Goal: Task Accomplishment & Management: Use online tool/utility

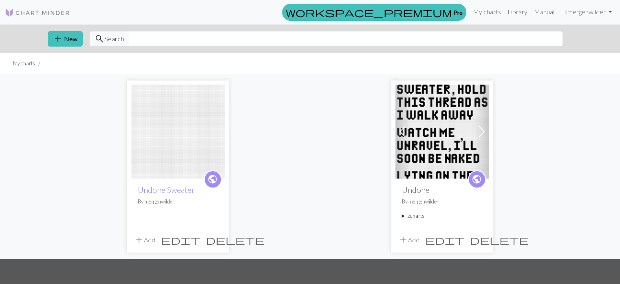
click at [188, 125] on img at bounding box center [178, 131] width 94 height 94
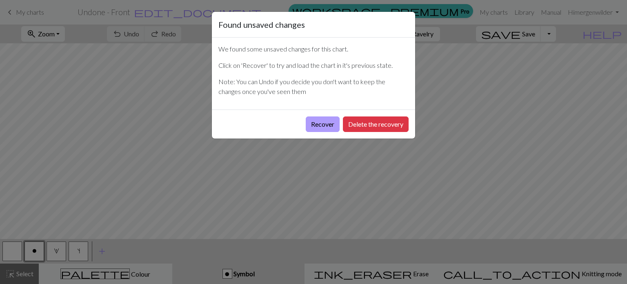
click at [319, 125] on button "Recover" at bounding box center [323, 124] width 34 height 16
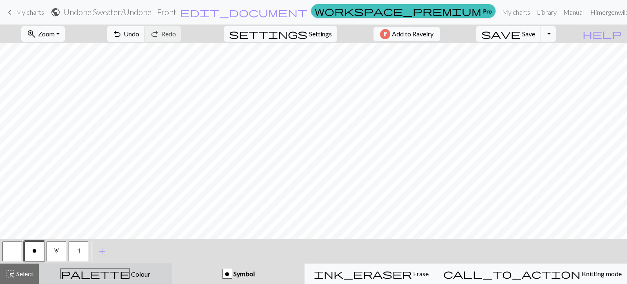
click at [132, 268] on div "palette Colour Colour" at bounding box center [105, 273] width 123 height 11
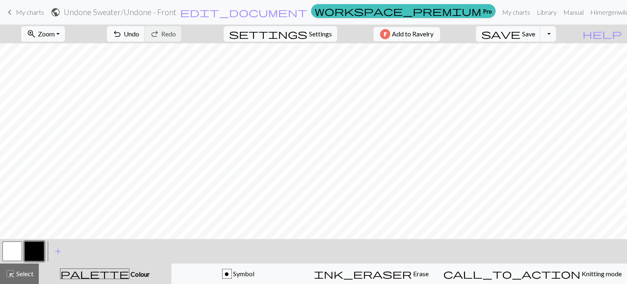
click at [34, 251] on button "button" at bounding box center [34, 251] width 20 height 20
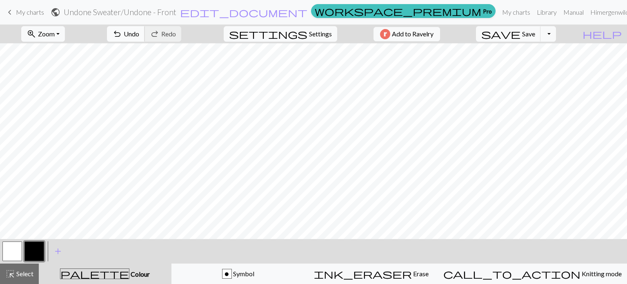
click at [139, 37] on span "Undo" at bounding box center [132, 34] width 16 height 8
click at [139, 35] on span "Undo" at bounding box center [132, 34] width 16 height 8
click at [145, 35] on button "undo Undo Undo" at bounding box center [126, 34] width 38 height 16
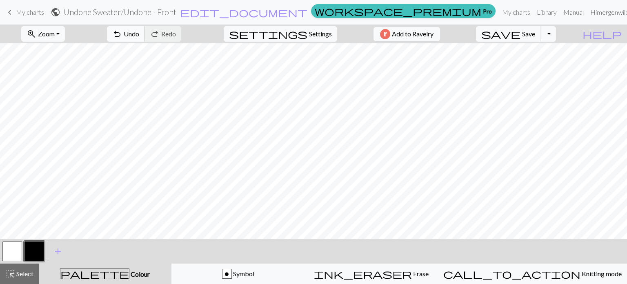
click at [139, 34] on span "Undo" at bounding box center [132, 34] width 16 height 8
click at [139, 37] on span "Undo" at bounding box center [132, 34] width 16 height 8
click at [139, 30] on span "Undo" at bounding box center [132, 34] width 16 height 8
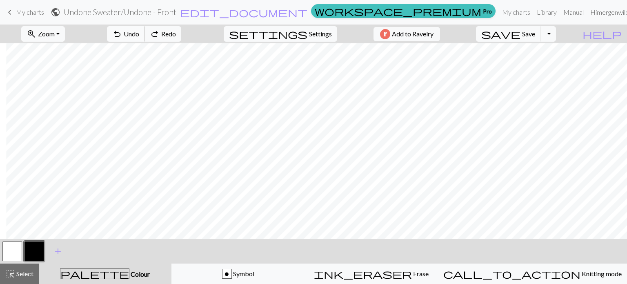
click at [139, 30] on span "Undo" at bounding box center [132, 34] width 16 height 8
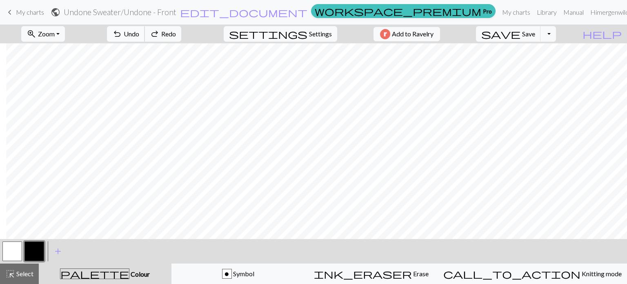
click at [139, 30] on span "Undo" at bounding box center [132, 34] width 16 height 8
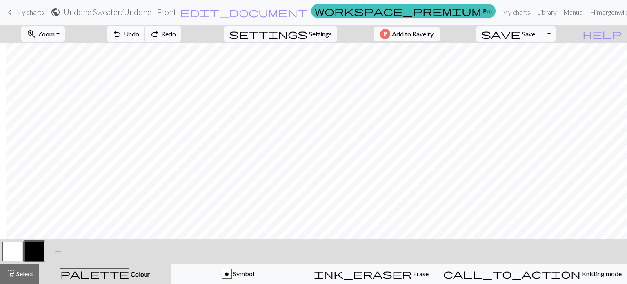
click at [139, 30] on span "Undo" at bounding box center [132, 34] width 16 height 8
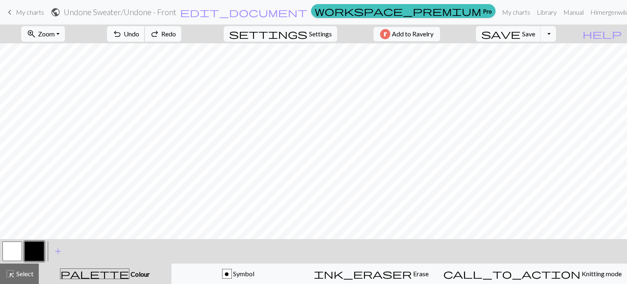
click at [139, 35] on span "Undo" at bounding box center [132, 34] width 16 height 8
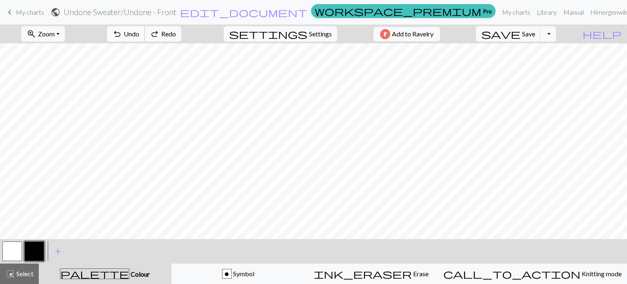
click at [139, 35] on span "Undo" at bounding box center [132, 34] width 16 height 8
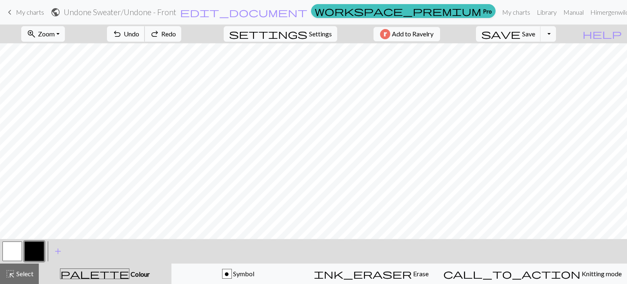
click at [139, 35] on span "Undo" at bounding box center [132, 34] width 16 height 8
click at [139, 30] on span "Undo" at bounding box center [132, 34] width 16 height 8
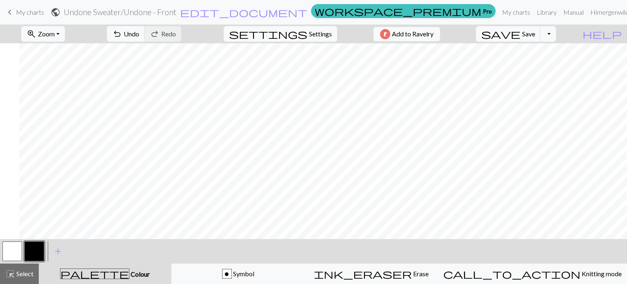
scroll to position [0, 197]
click at [145, 32] on button "undo Undo Undo" at bounding box center [126, 34] width 38 height 16
click at [145, 33] on button "undo Undo Undo" at bounding box center [126, 34] width 38 height 16
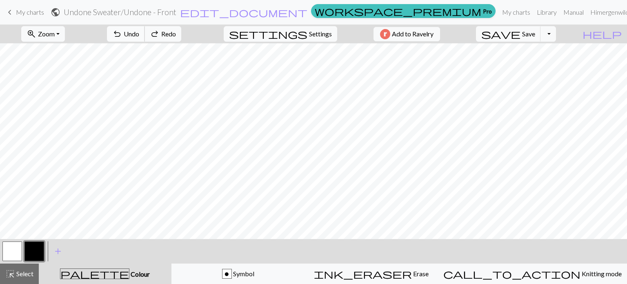
click at [145, 33] on button "undo Undo Undo" at bounding box center [126, 34] width 38 height 16
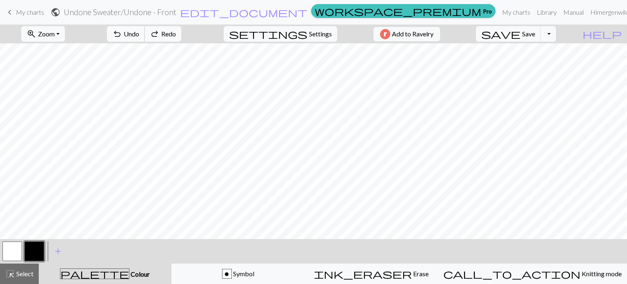
click at [145, 33] on button "undo Undo Undo" at bounding box center [126, 34] width 38 height 16
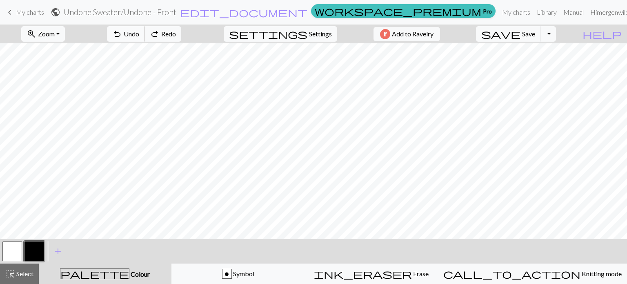
click at [145, 33] on button "undo Undo Undo" at bounding box center [126, 34] width 38 height 16
click at [181, 38] on button "redo Redo Redo" at bounding box center [162, 34] width 37 height 16
click at [139, 35] on span "Undo" at bounding box center [132, 34] width 16 height 8
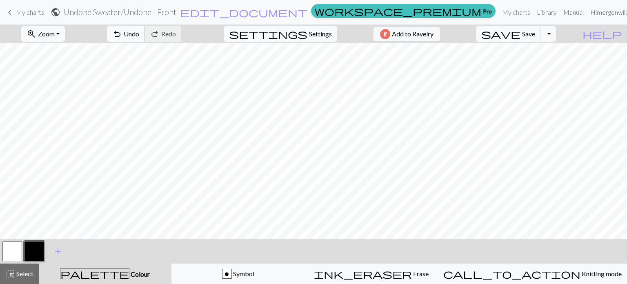
click at [139, 33] on span "Undo" at bounding box center [132, 34] width 16 height 8
click at [437, 231] on div "zoom_in Zoom Zoom Fit all Fit width Fit height 50% 100% 150% 200% undo Undo Und…" at bounding box center [313, 153] width 627 height 259
click at [139, 31] on span "Undo" at bounding box center [132, 34] width 16 height 8
click at [139, 30] on span "Undo" at bounding box center [132, 34] width 16 height 8
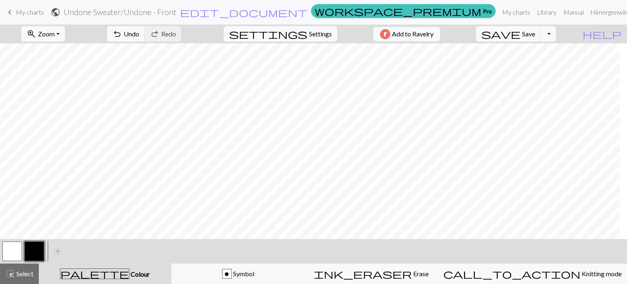
scroll to position [82, 230]
drag, startPoint x: 330, startPoint y: 239, endPoint x: 376, endPoint y: 243, distance: 46.6
click at [376, 243] on div "< > add Add a colour" at bounding box center [313, 251] width 627 height 24
click at [55, 35] on span "Zoom" at bounding box center [46, 34] width 17 height 8
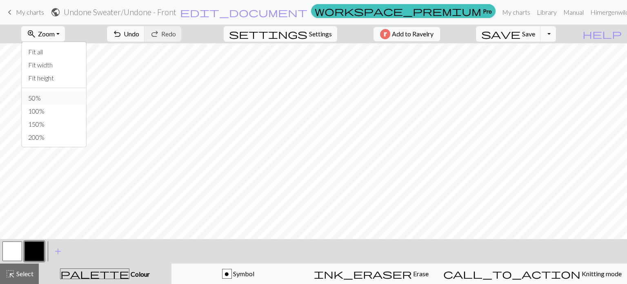
click at [50, 96] on button "50%" at bounding box center [54, 97] width 64 height 13
click at [139, 34] on span "Undo" at bounding box center [132, 34] width 16 height 8
click at [139, 31] on span "Undo" at bounding box center [132, 34] width 16 height 8
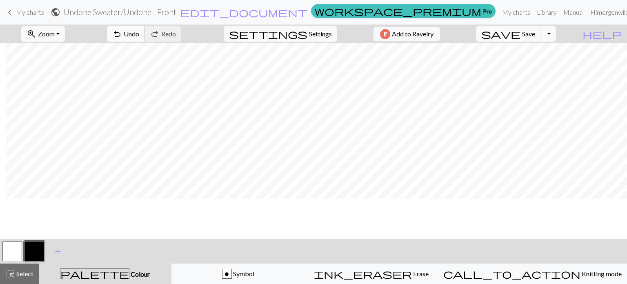
scroll to position [122, 6]
click at [122, 36] on span "undo" at bounding box center [117, 33] width 10 height 11
click at [139, 30] on span "Undo" at bounding box center [132, 34] width 16 height 8
click at [139, 33] on span "Undo" at bounding box center [132, 34] width 16 height 8
click at [139, 34] on span "Undo" at bounding box center [132, 34] width 16 height 8
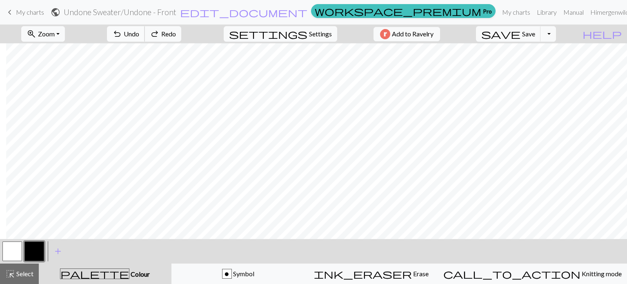
click at [139, 34] on span "Undo" at bounding box center [132, 34] width 16 height 8
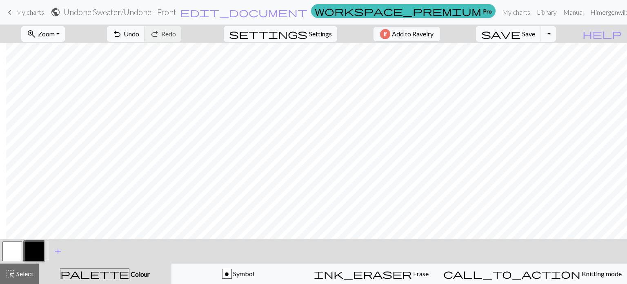
click at [65, 39] on button "zoom_in Zoom Zoom" at bounding box center [43, 34] width 44 height 16
click at [57, 99] on button "50%" at bounding box center [54, 97] width 64 height 13
click at [65, 34] on button "zoom_in Zoom Zoom" at bounding box center [43, 34] width 44 height 16
click at [47, 96] on button "50%" at bounding box center [54, 97] width 64 height 13
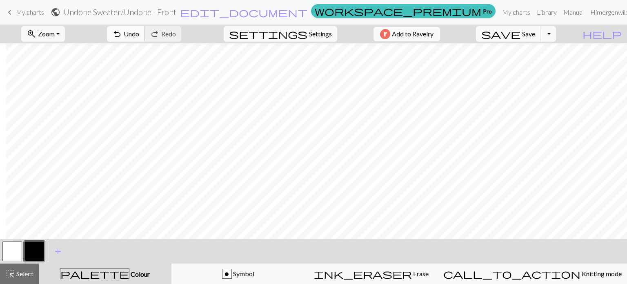
click at [139, 34] on span "Undo" at bounding box center [132, 34] width 16 height 8
click at [139, 35] on span "Undo" at bounding box center [132, 34] width 16 height 8
click at [139, 33] on span "Undo" at bounding box center [132, 34] width 16 height 8
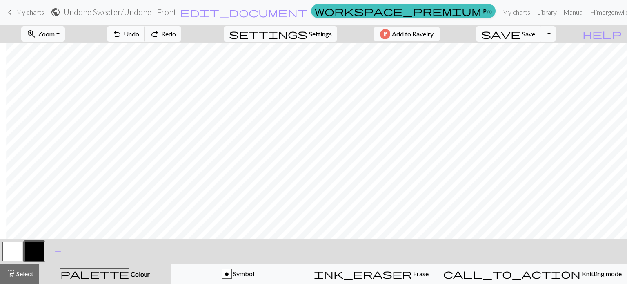
click at [139, 33] on span "Undo" at bounding box center [132, 34] width 16 height 8
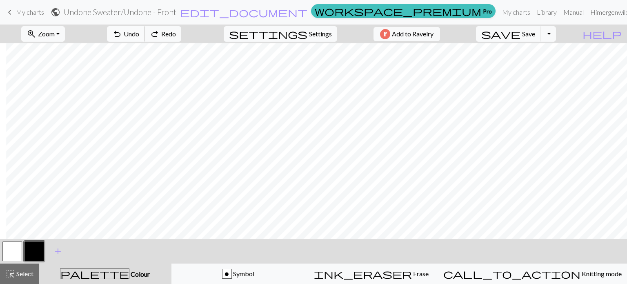
click at [139, 33] on span "Undo" at bounding box center [132, 34] width 16 height 8
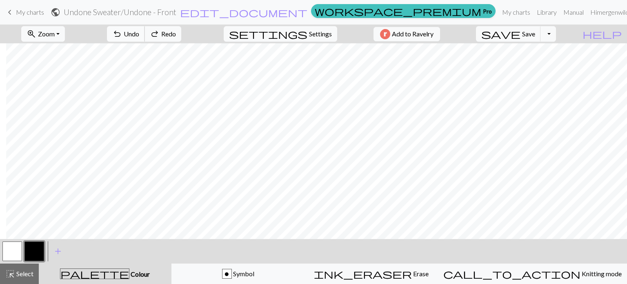
click at [139, 33] on span "Undo" at bounding box center [132, 34] width 16 height 8
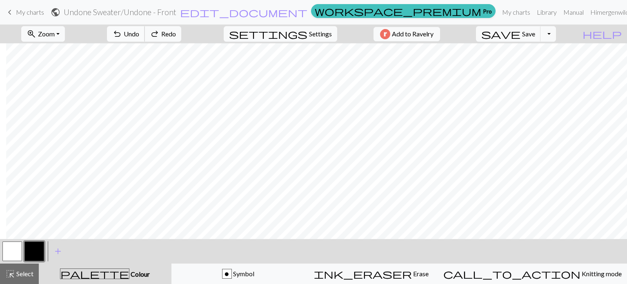
click at [139, 33] on span "Undo" at bounding box center [132, 34] width 16 height 8
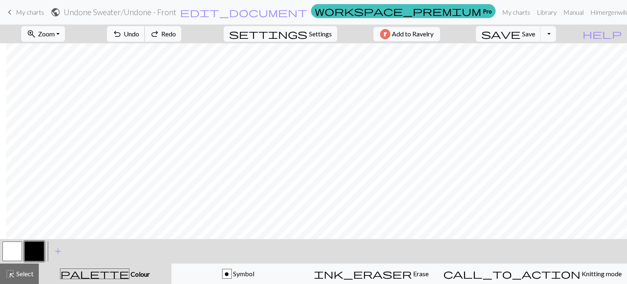
click at [139, 33] on span "Undo" at bounding box center [132, 34] width 16 height 8
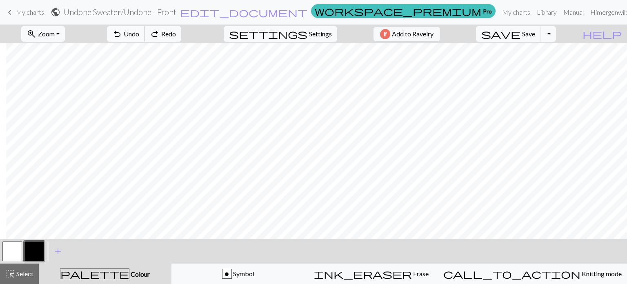
click at [139, 33] on span "Undo" at bounding box center [132, 34] width 16 height 8
click at [145, 33] on button "undo Undo Undo" at bounding box center [126, 34] width 38 height 16
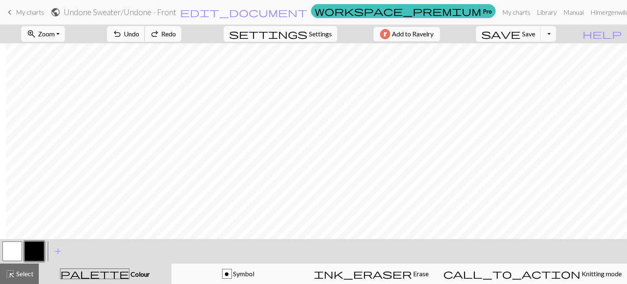
click at [145, 33] on button "undo Undo Undo" at bounding box center [126, 34] width 38 height 16
click at [122, 31] on span "undo" at bounding box center [117, 33] width 10 height 11
click at [139, 34] on span "Undo" at bounding box center [132, 34] width 16 height 8
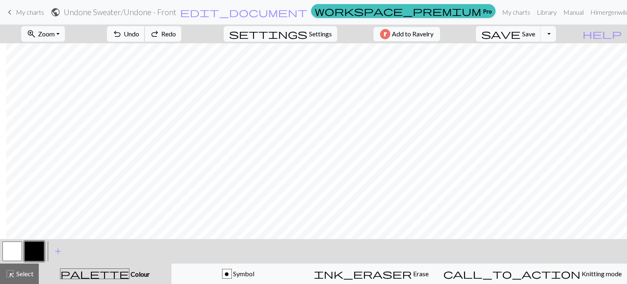
click at [139, 34] on span "Undo" at bounding box center [132, 34] width 16 height 8
click at [122, 33] on span "undo" at bounding box center [117, 33] width 10 height 11
click at [520, 34] on span "save" at bounding box center [500, 33] width 39 height 11
click at [535, 30] on span "Save" at bounding box center [528, 34] width 13 height 8
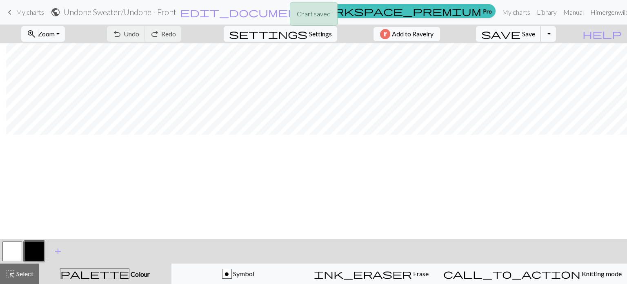
scroll to position [0, 6]
